Goal: Task Accomplishment & Management: Manage account settings

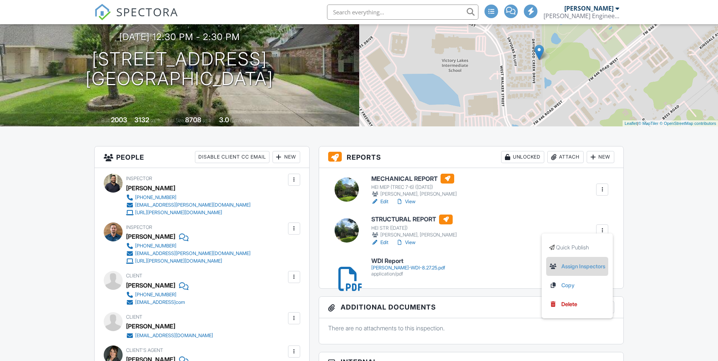
click at [591, 266] on link "Assign Inspectors" at bounding box center [577, 266] width 56 height 8
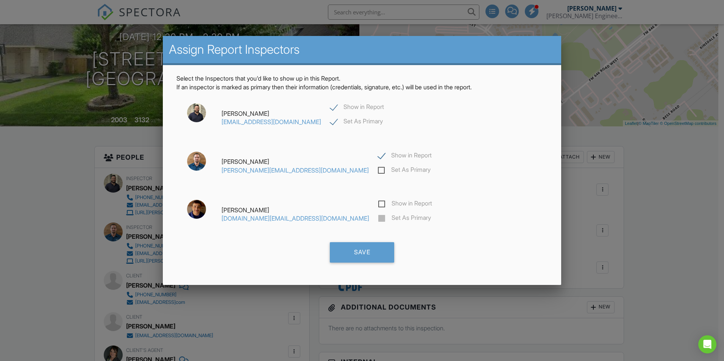
click at [378, 156] on label "Show in Report" at bounding box center [405, 156] width 54 height 9
checkbox input "false"
click at [357, 255] on div "Save" at bounding box center [362, 252] width 64 height 20
